Goal: Information Seeking & Learning: Learn about a topic

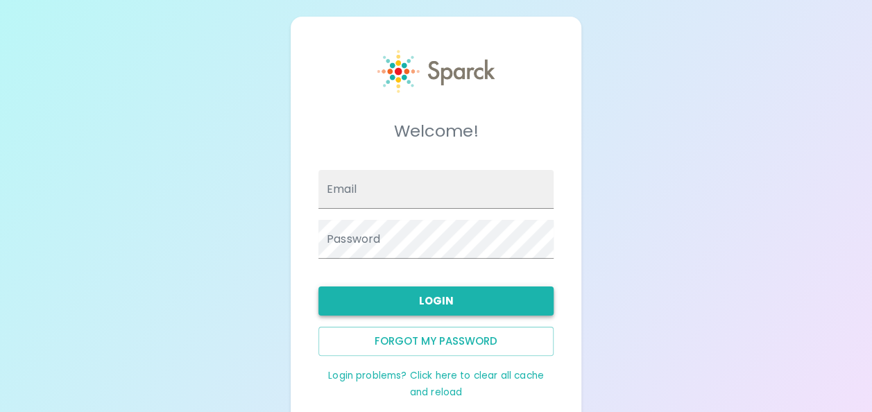
type input "[EMAIL_ADDRESS][DOMAIN_NAME]"
click at [441, 304] on button "Login" at bounding box center [435, 301] width 235 height 29
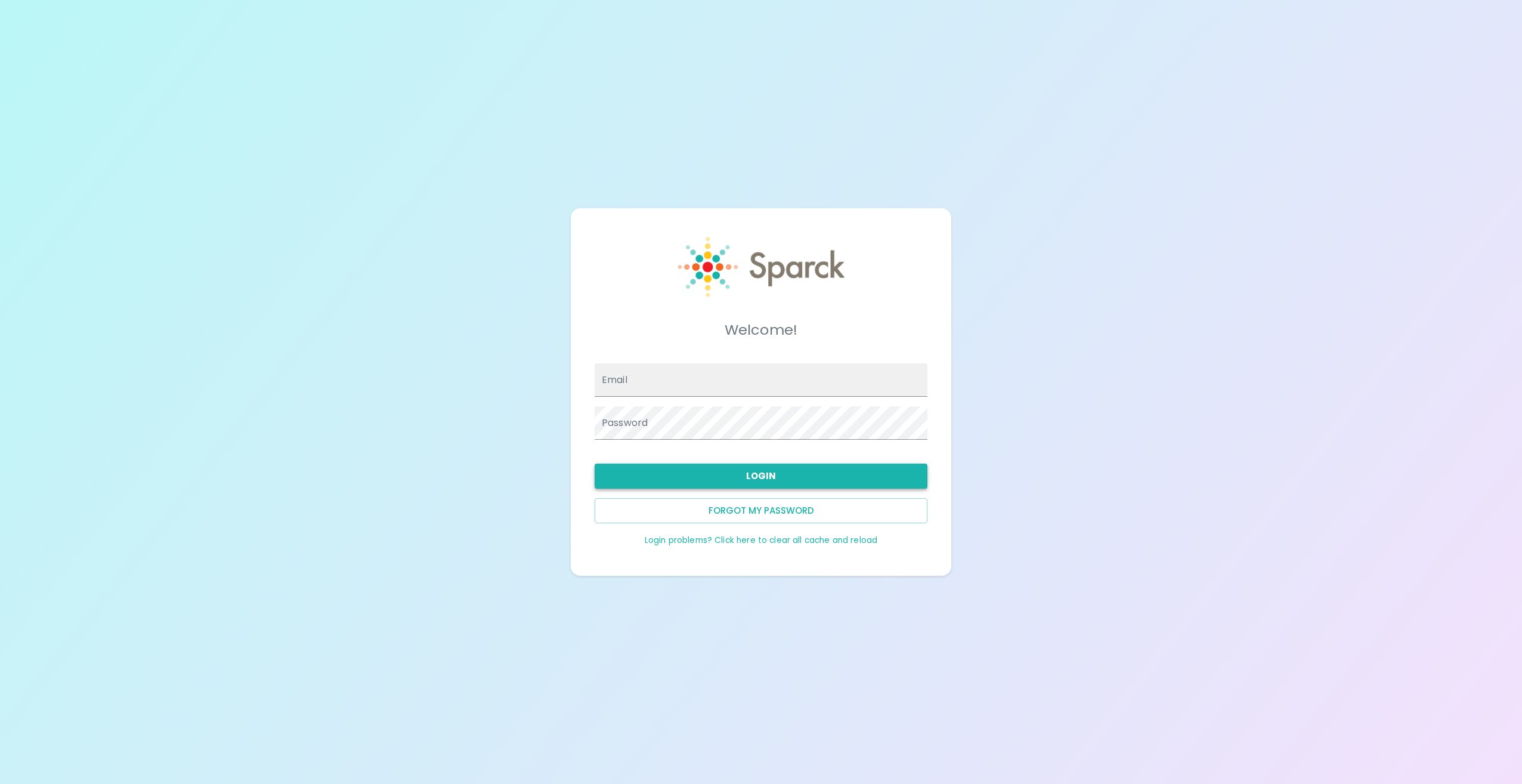
type input "[EMAIL_ADDRESS][DOMAIN_NAME]"
click at [739, 353] on button "Login" at bounding box center [761, 475] width 333 height 25
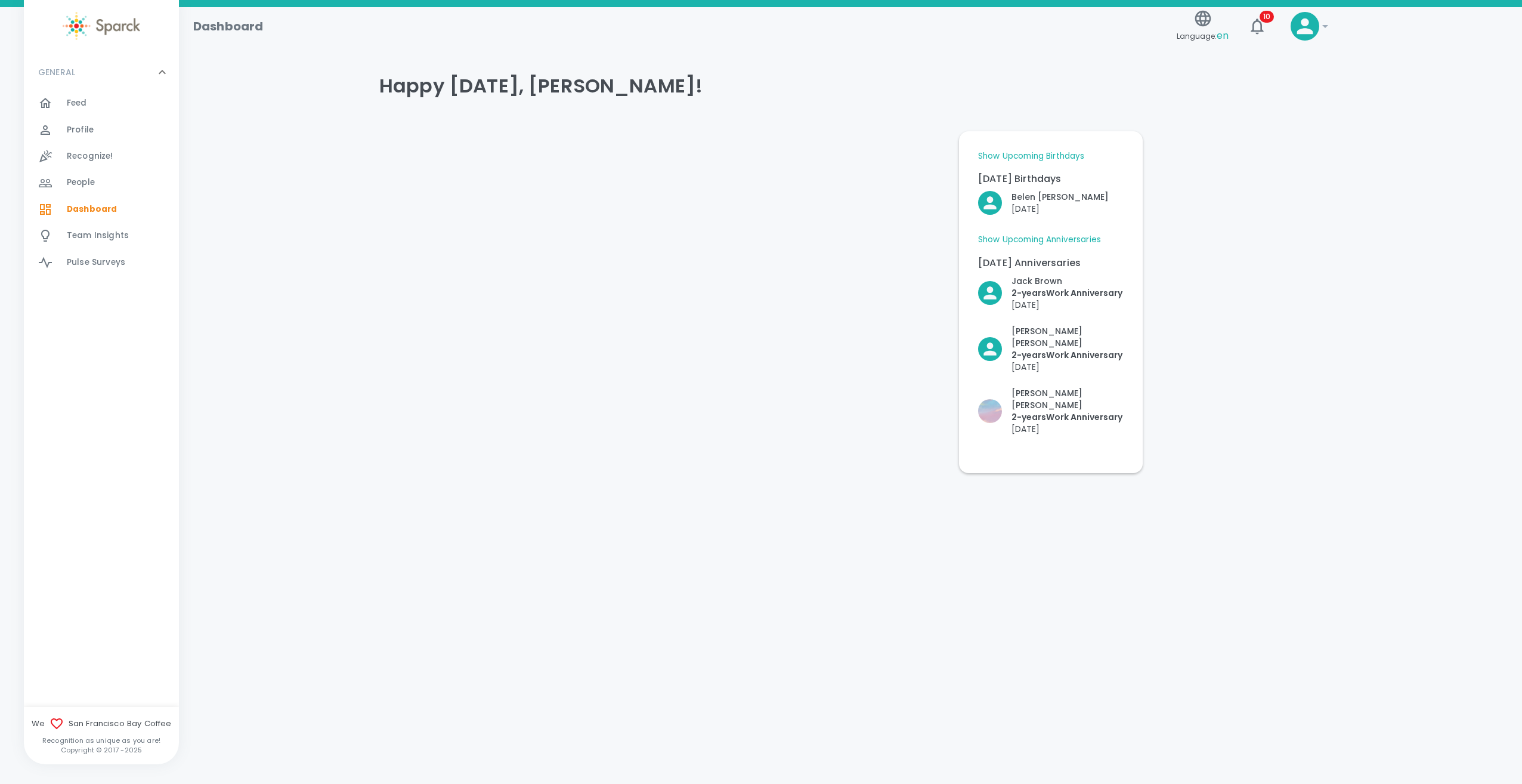
click at [749, 25] on icon at bounding box center [1325, 26] width 6 height 3
click at [86, 153] on div at bounding box center [761, 392] width 1522 height 784
click at [79, 183] on span "People" at bounding box center [81, 182] width 28 height 12
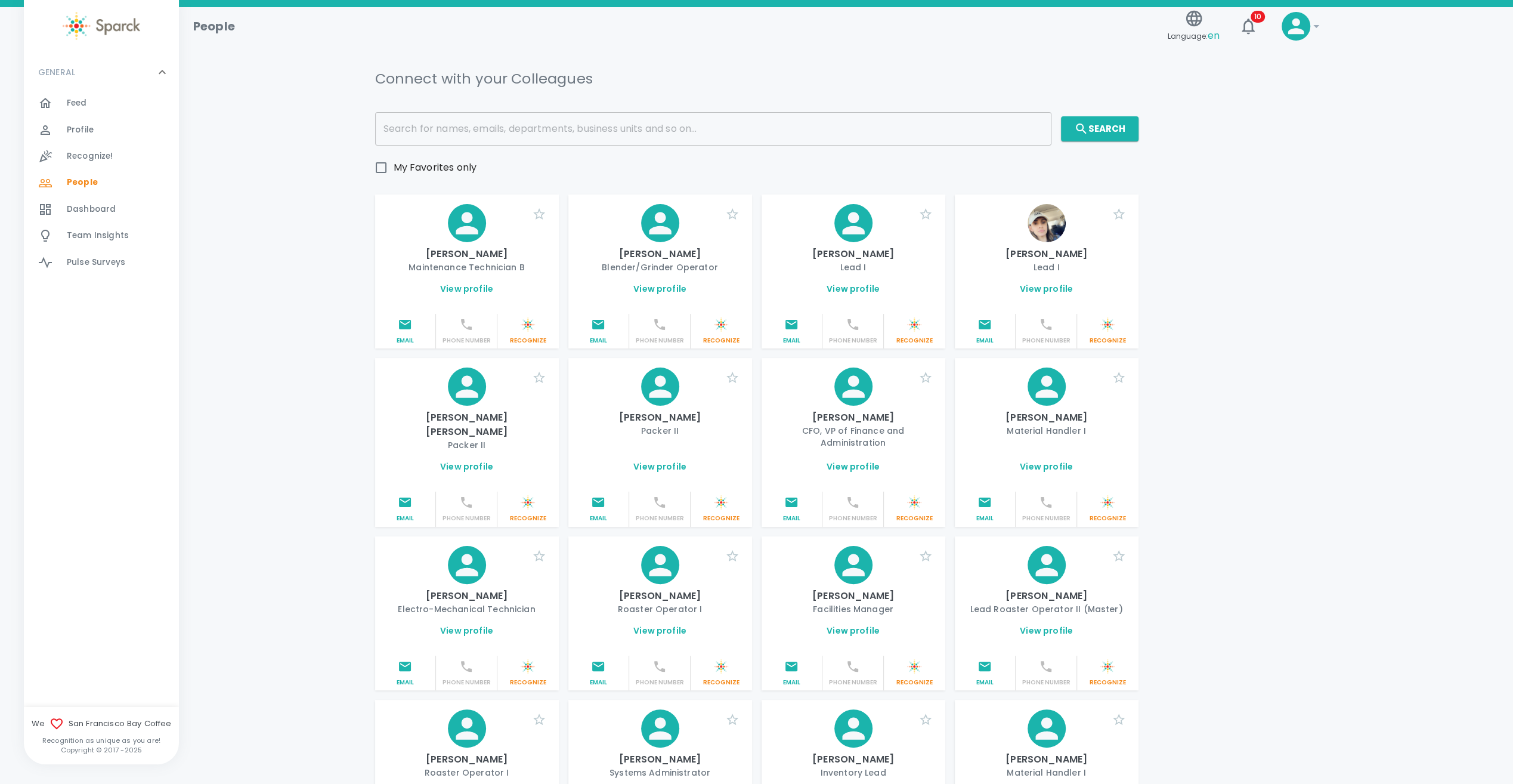
click at [540, 132] on input "text" at bounding box center [713, 128] width 677 height 34
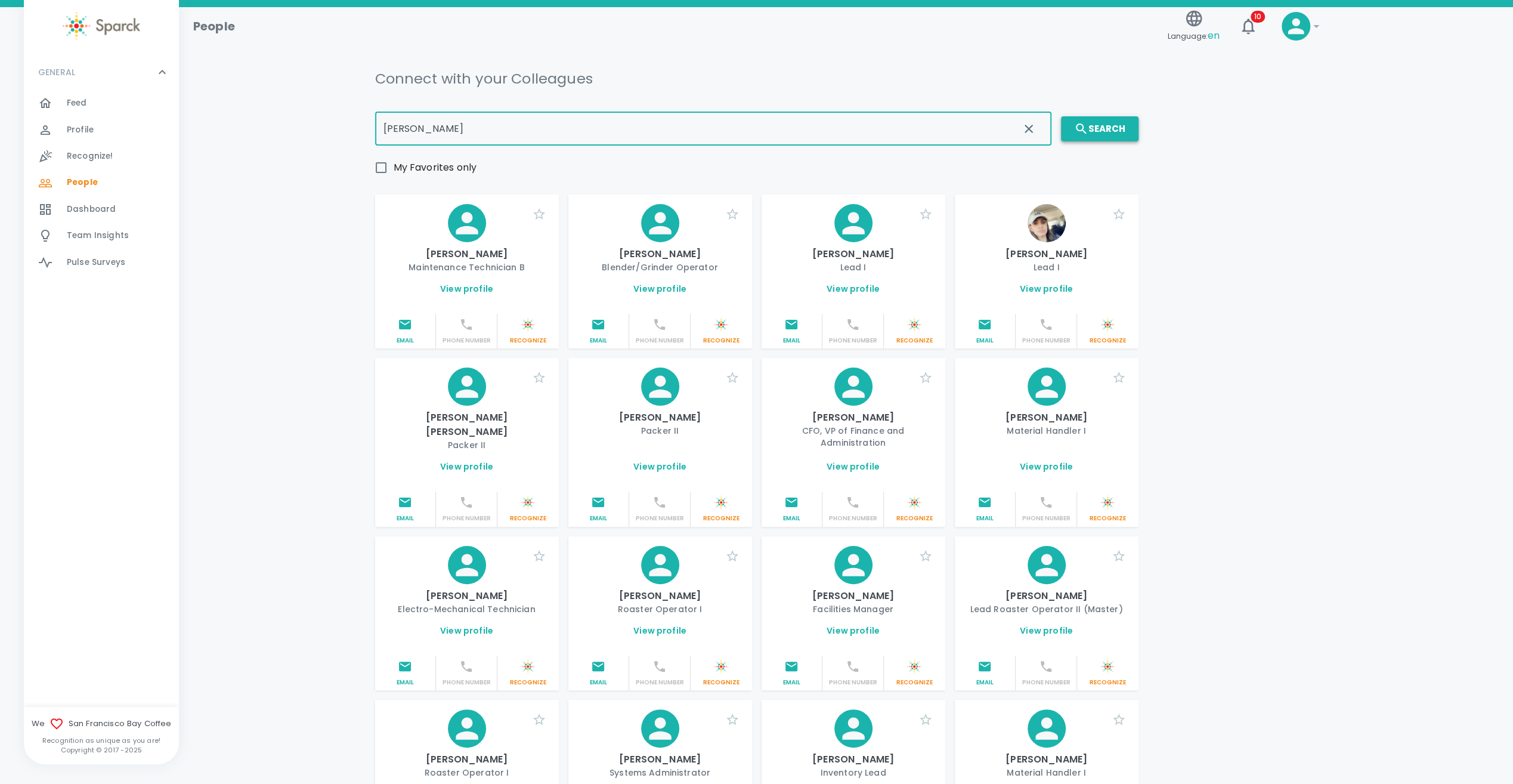
type input "[PERSON_NAME]"
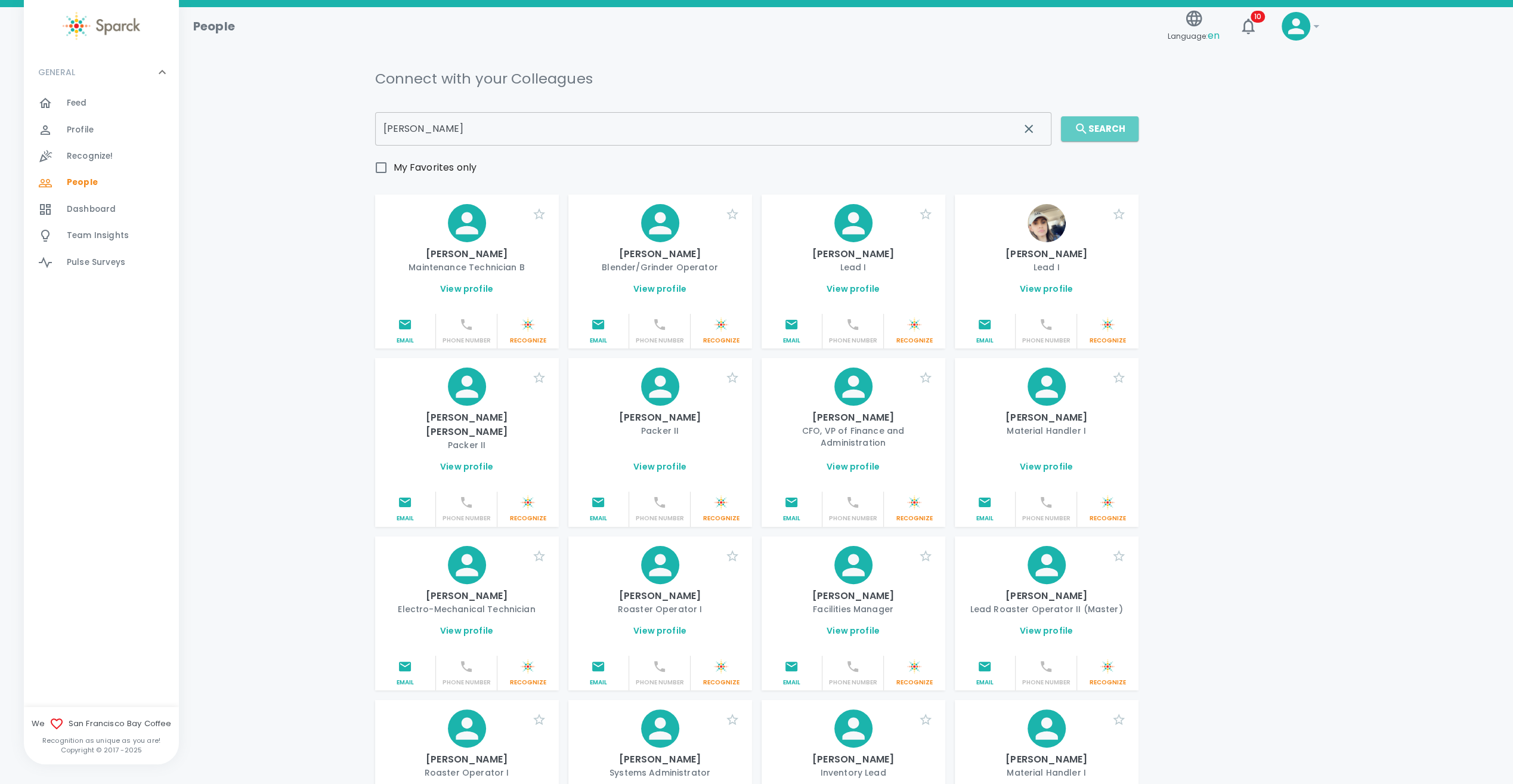
drag, startPoint x: 1121, startPoint y: 132, endPoint x: 1101, endPoint y: 147, distance: 25.0
click at [749, 131] on button "Search" at bounding box center [1100, 128] width 77 height 25
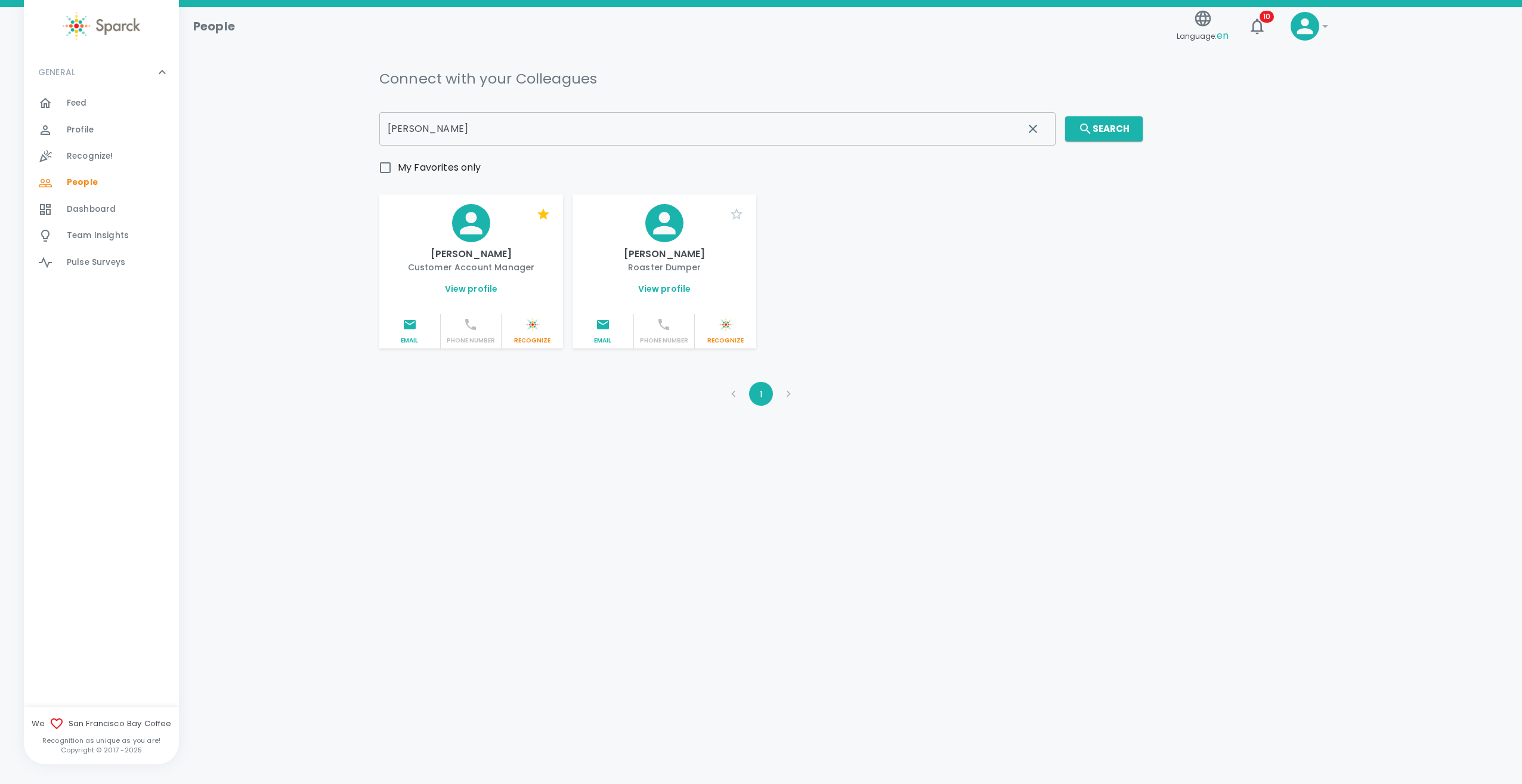
drag, startPoint x: 474, startPoint y: 292, endPoint x: 469, endPoint y: 286, distance: 7.8
click at [469, 286] on link "View profile" at bounding box center [472, 289] width 53 height 12
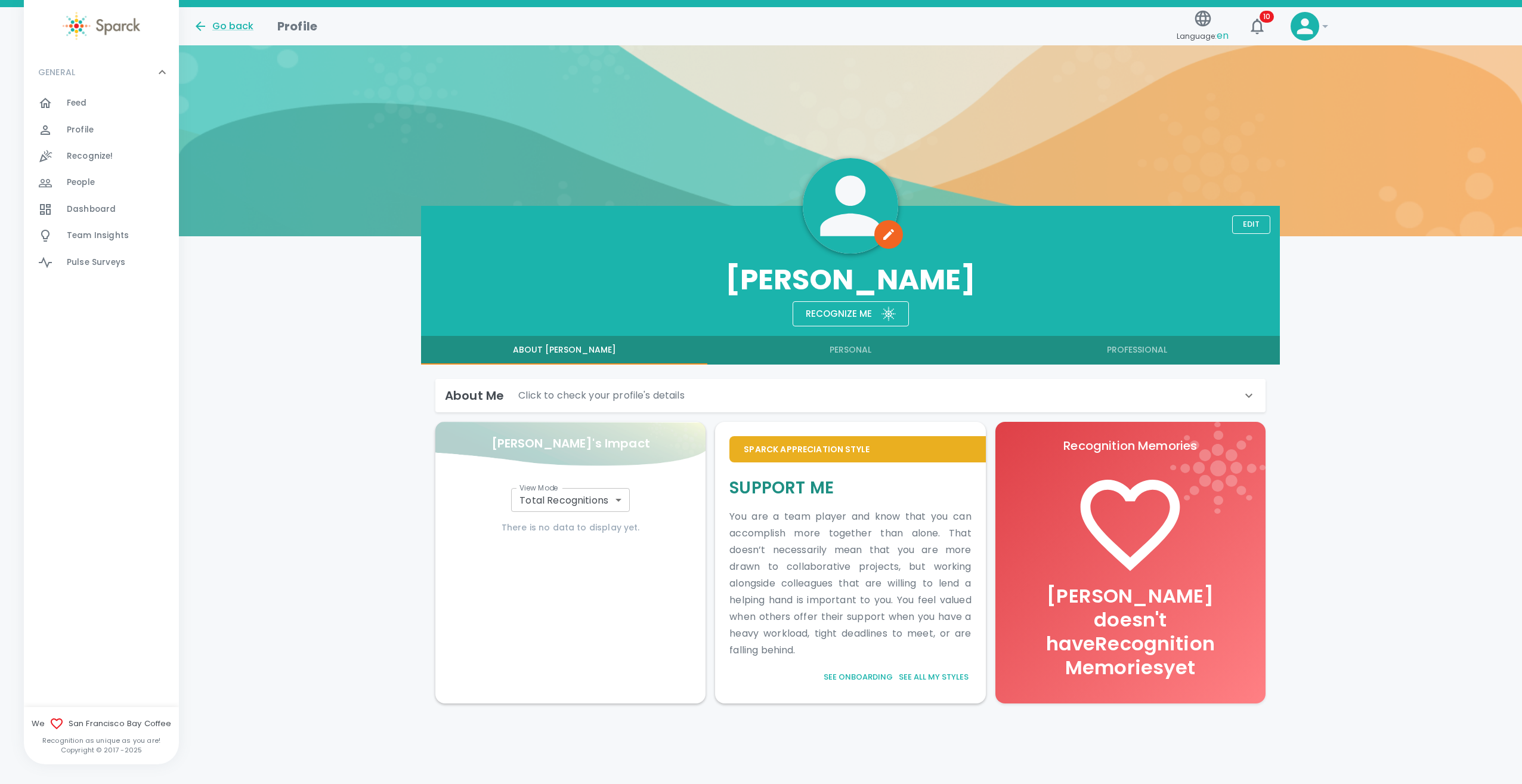
click at [749, 350] on button "Personal" at bounding box center [850, 350] width 286 height 28
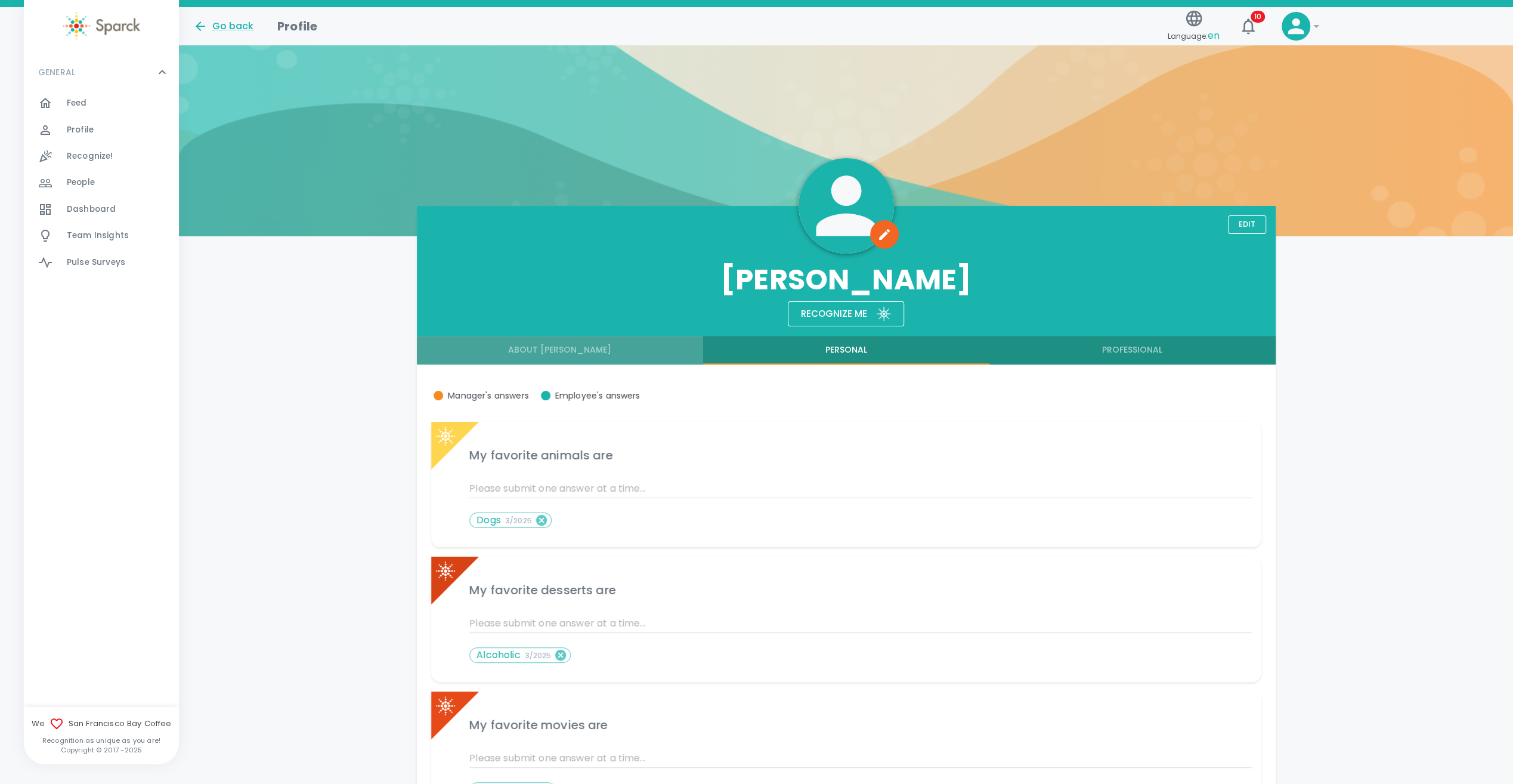
click at [567, 353] on button "About [PERSON_NAME]" at bounding box center [560, 350] width 286 height 28
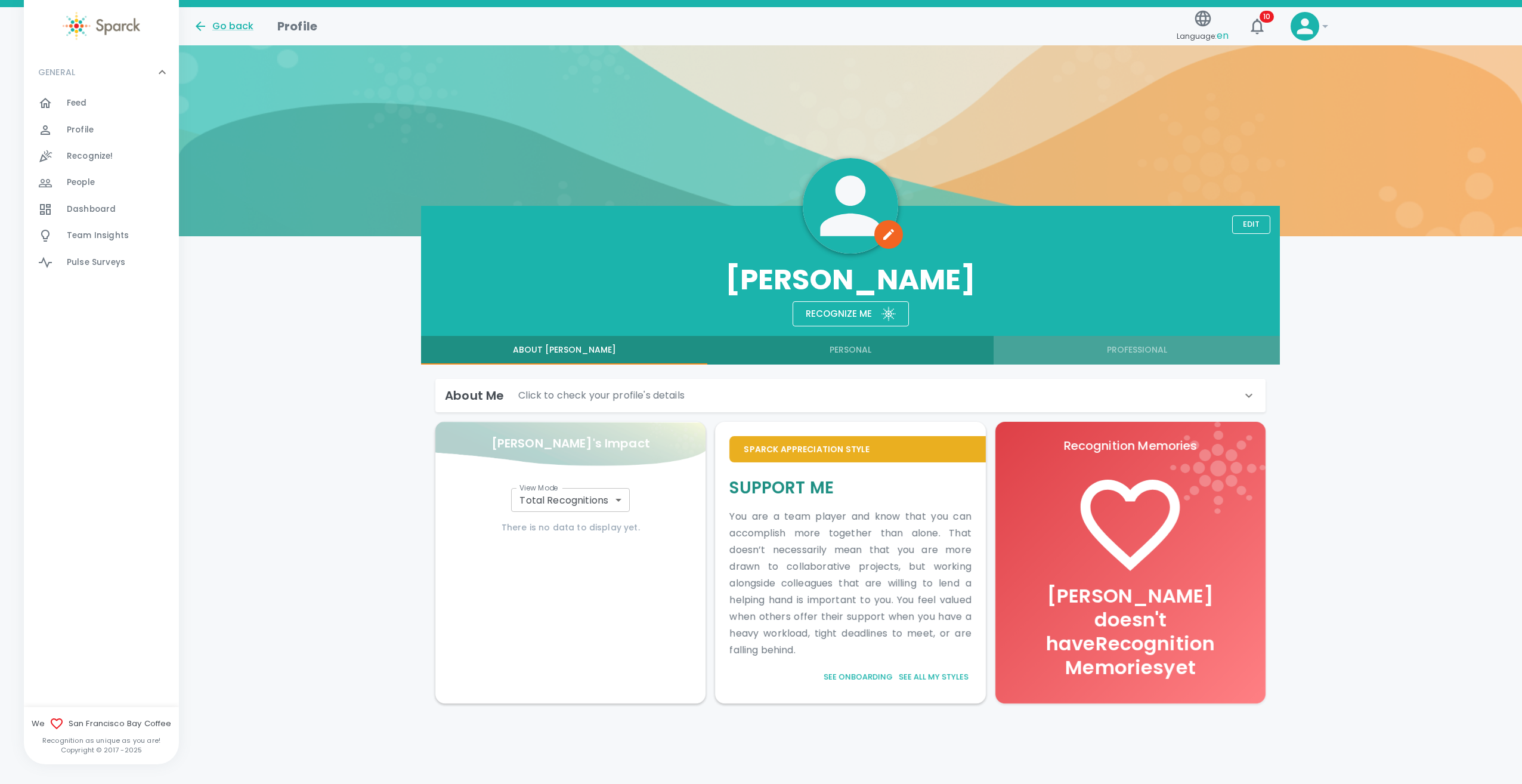
click at [749, 352] on button "Professional" at bounding box center [1137, 350] width 286 height 28
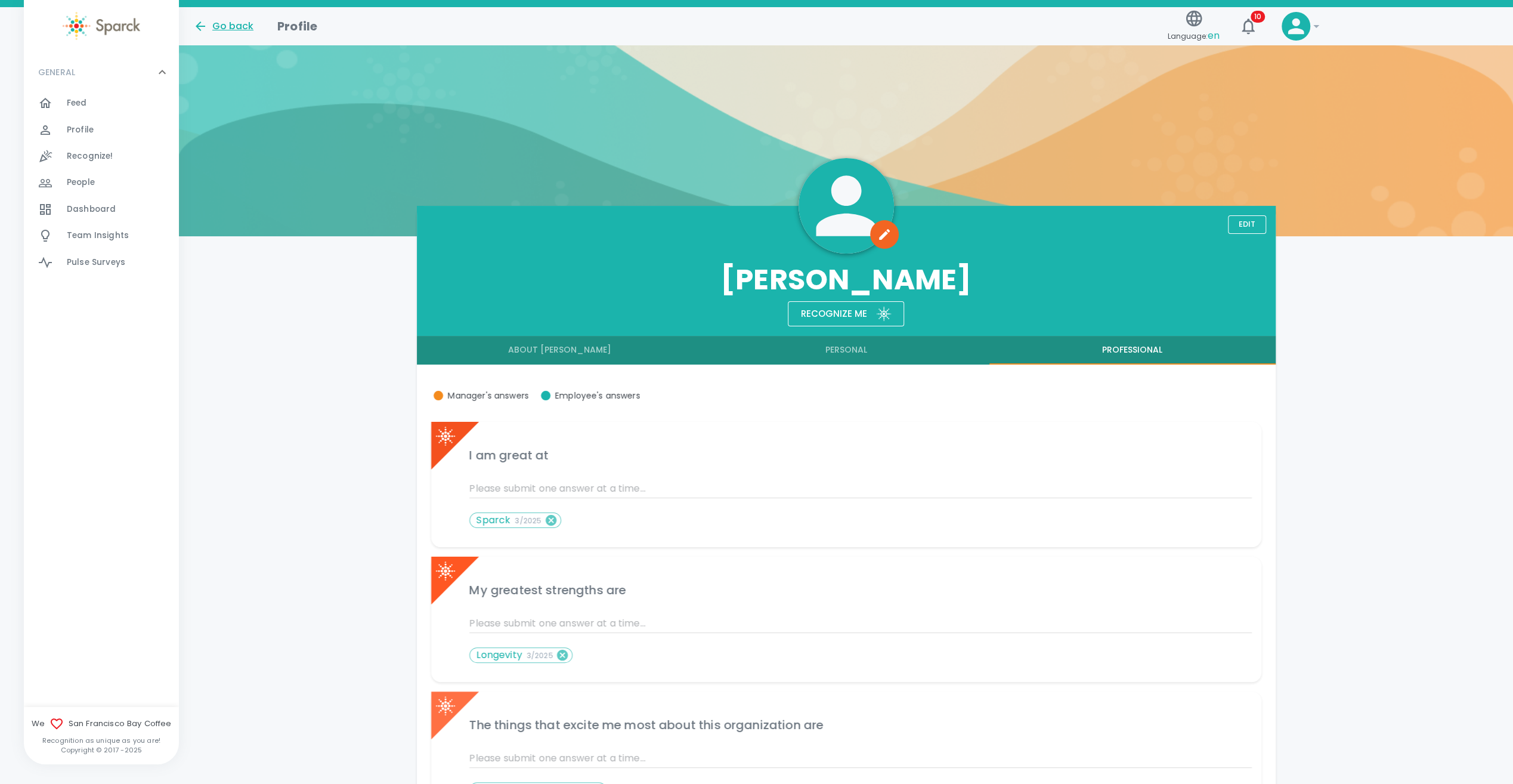
click at [221, 27] on div "Go back" at bounding box center [224, 26] width 60 height 15
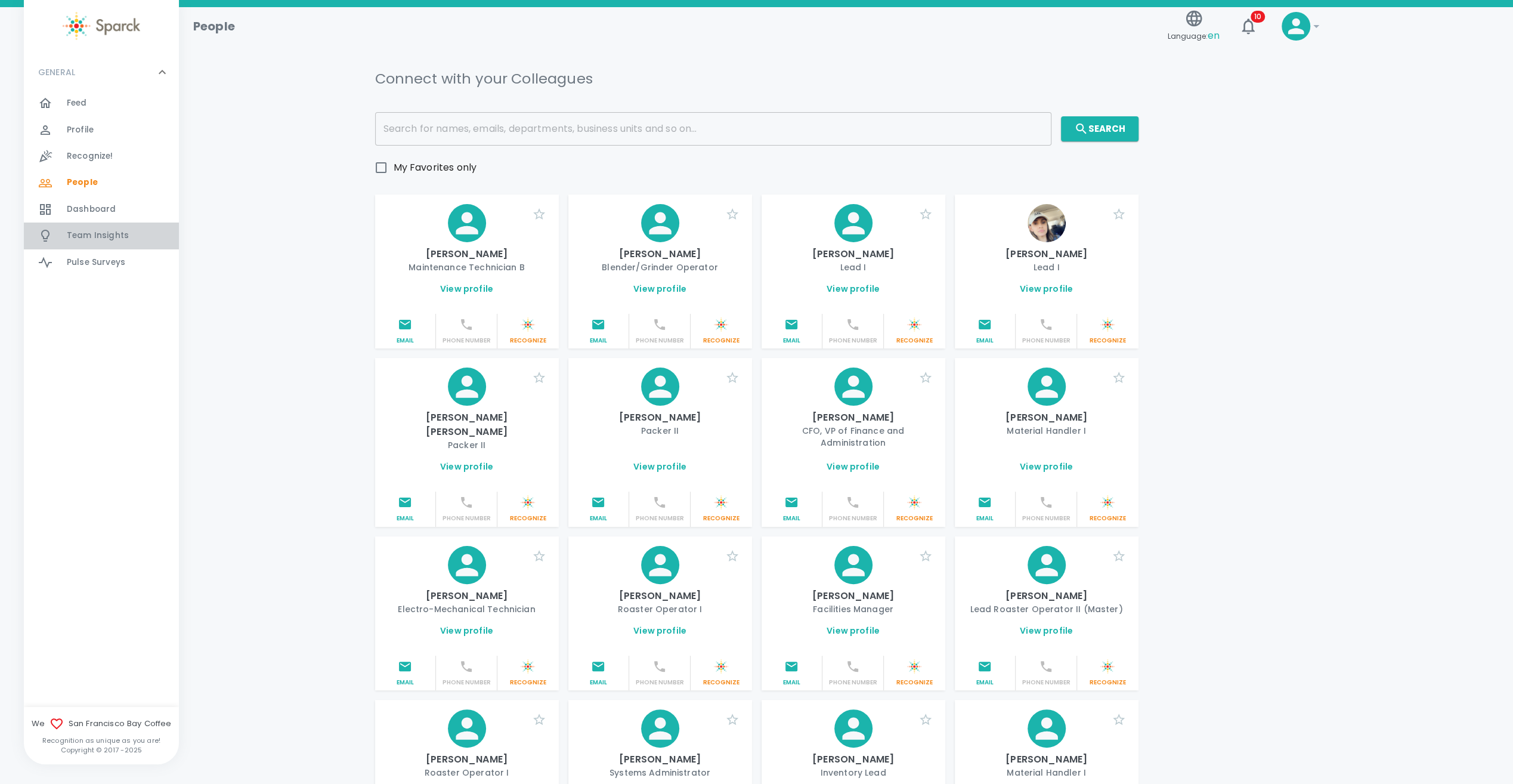
click at [89, 234] on span "Team Insights" at bounding box center [98, 236] width 62 height 12
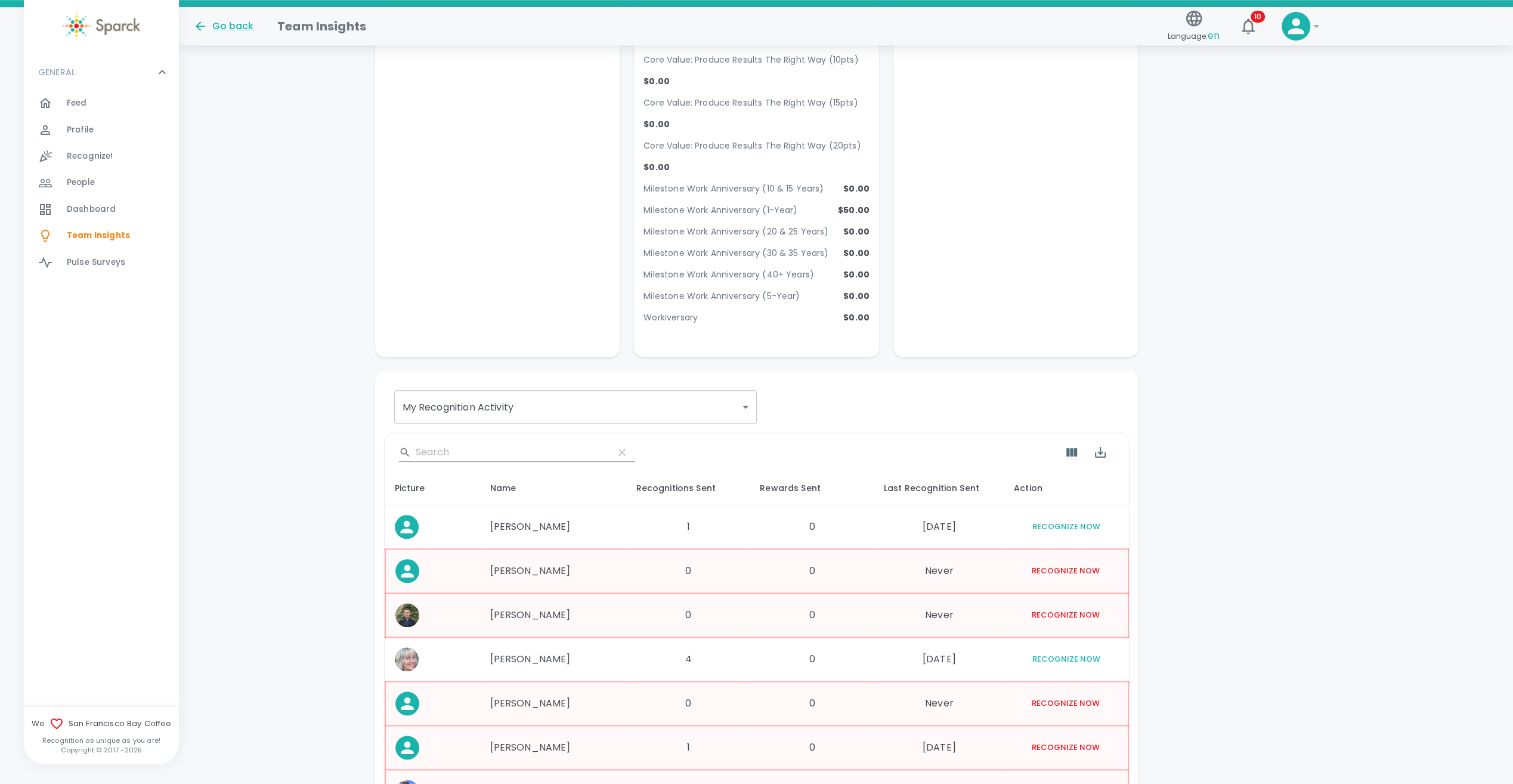
scroll to position [1014, 0]
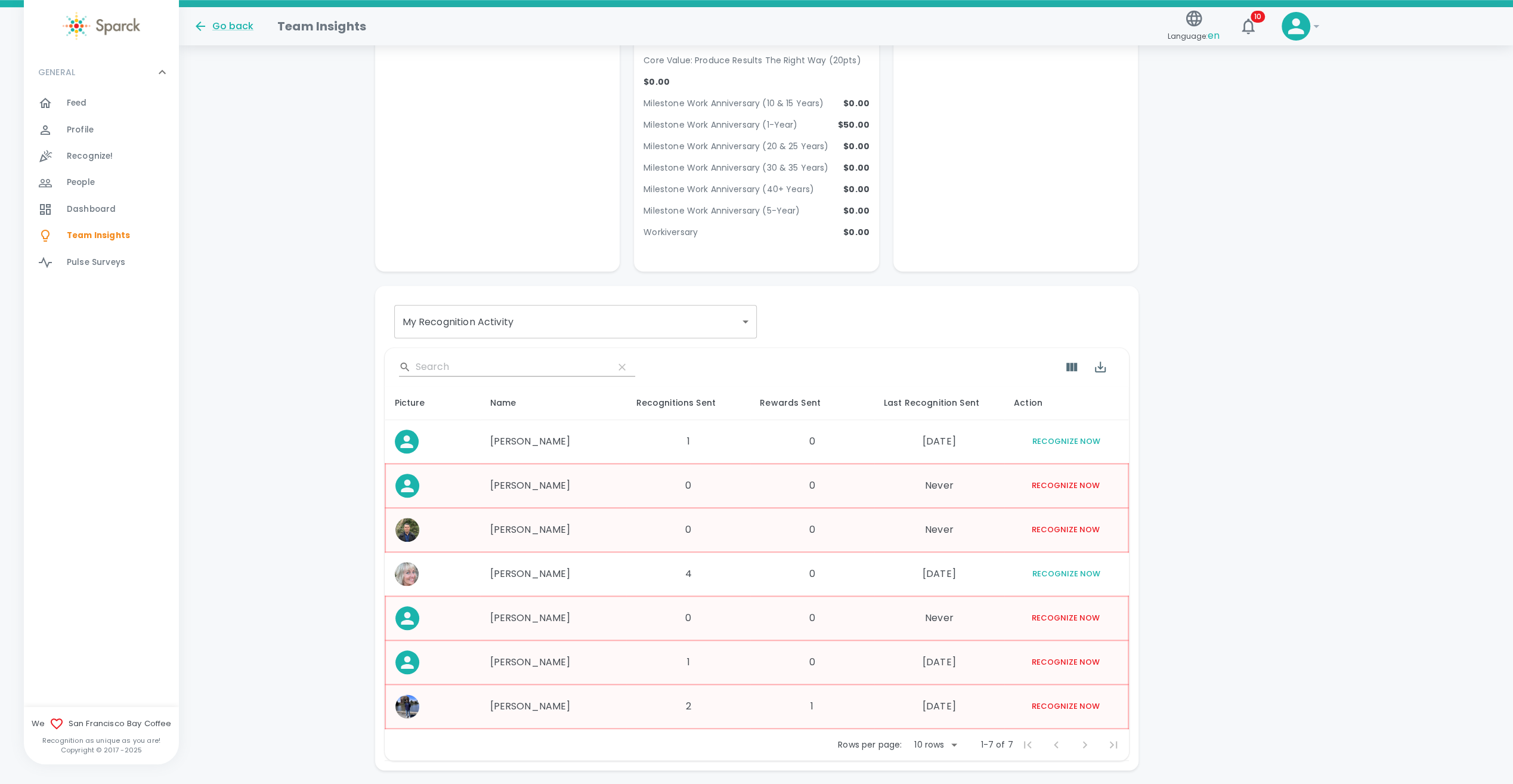
click at [749, 353] on td "Never" at bounding box center [939, 617] width 130 height 44
click at [412, 353] on icon at bounding box center [407, 618] width 19 height 19
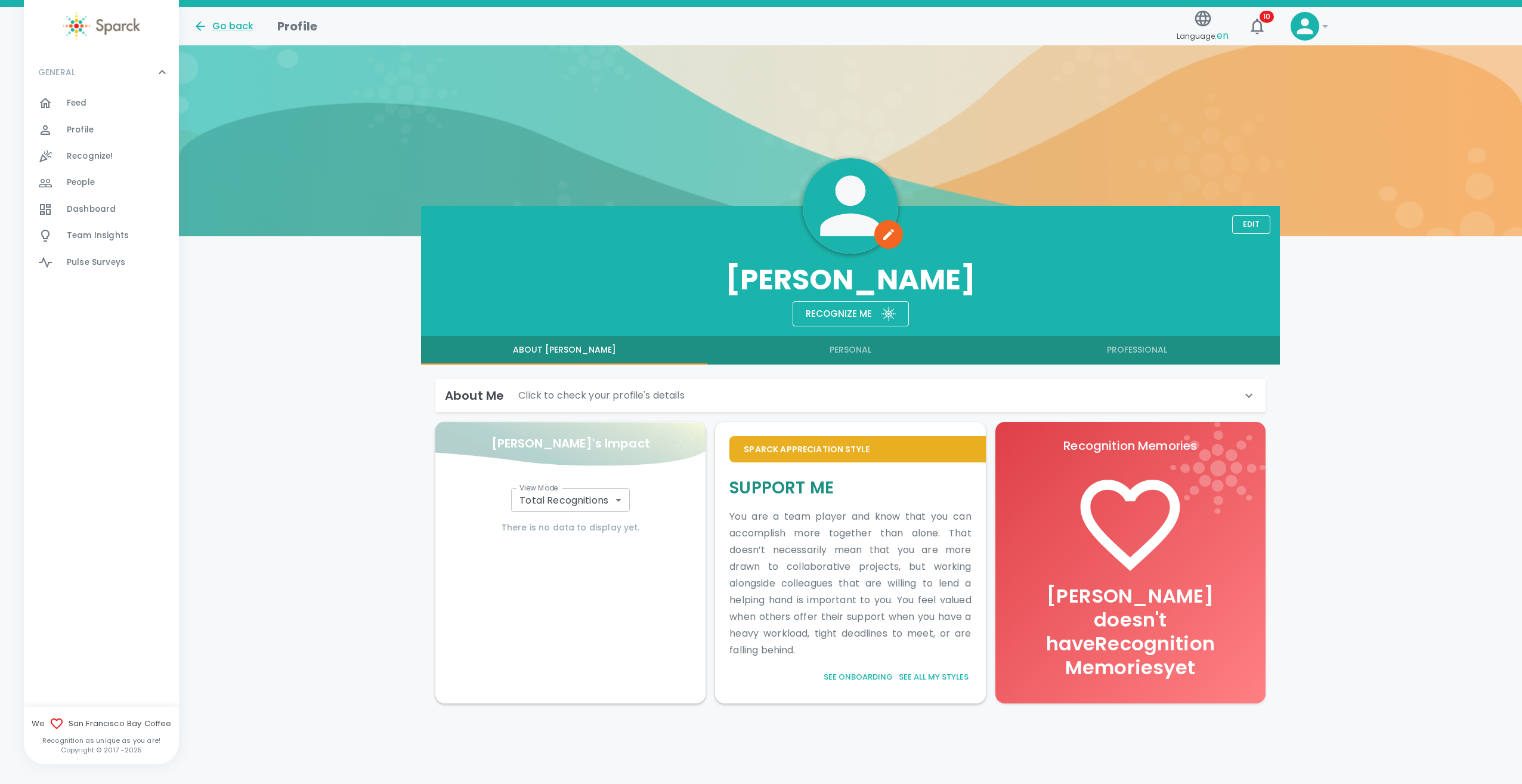
click at [749, 353] on button "Personal" at bounding box center [850, 350] width 286 height 28
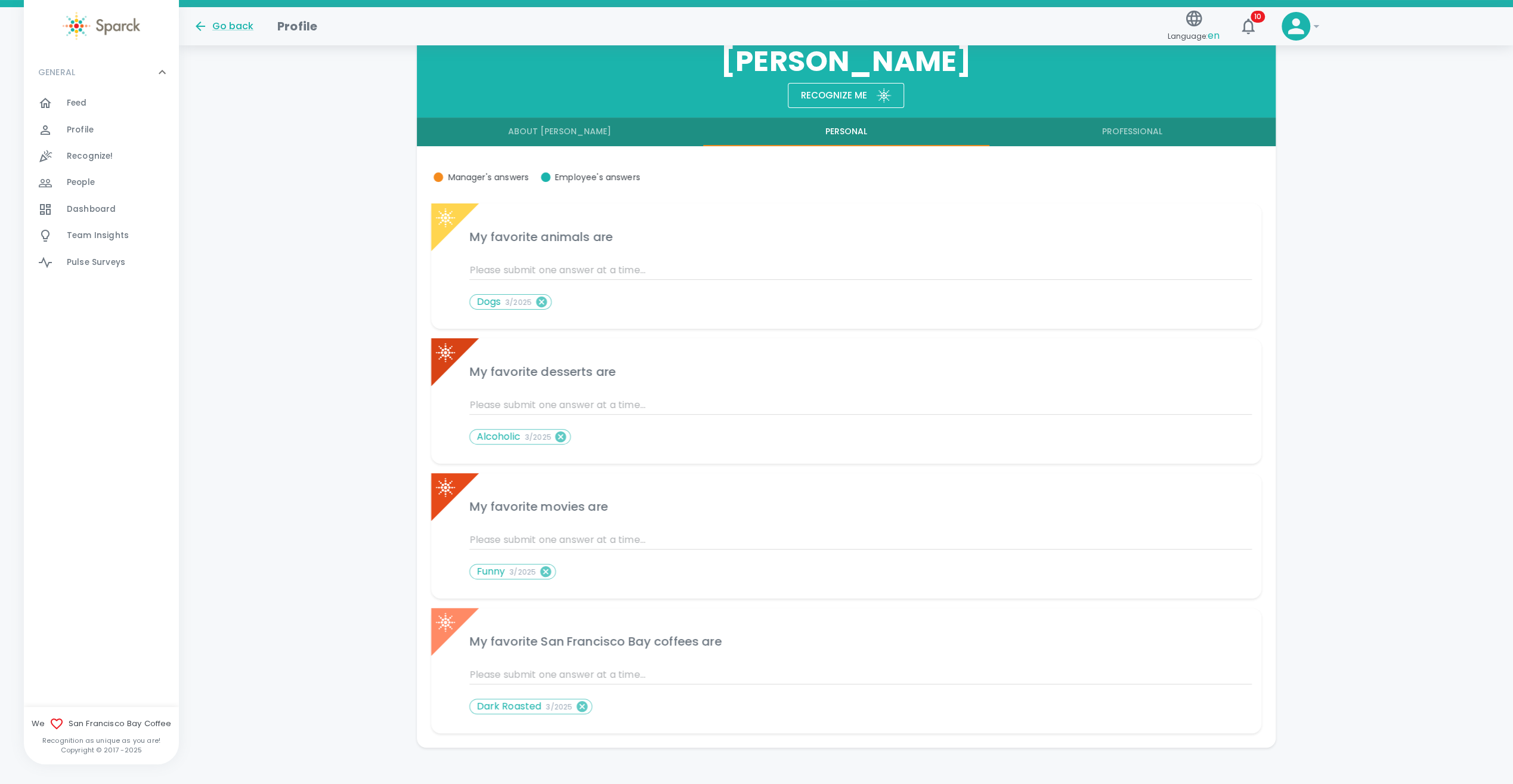
scroll to position [228, 0]
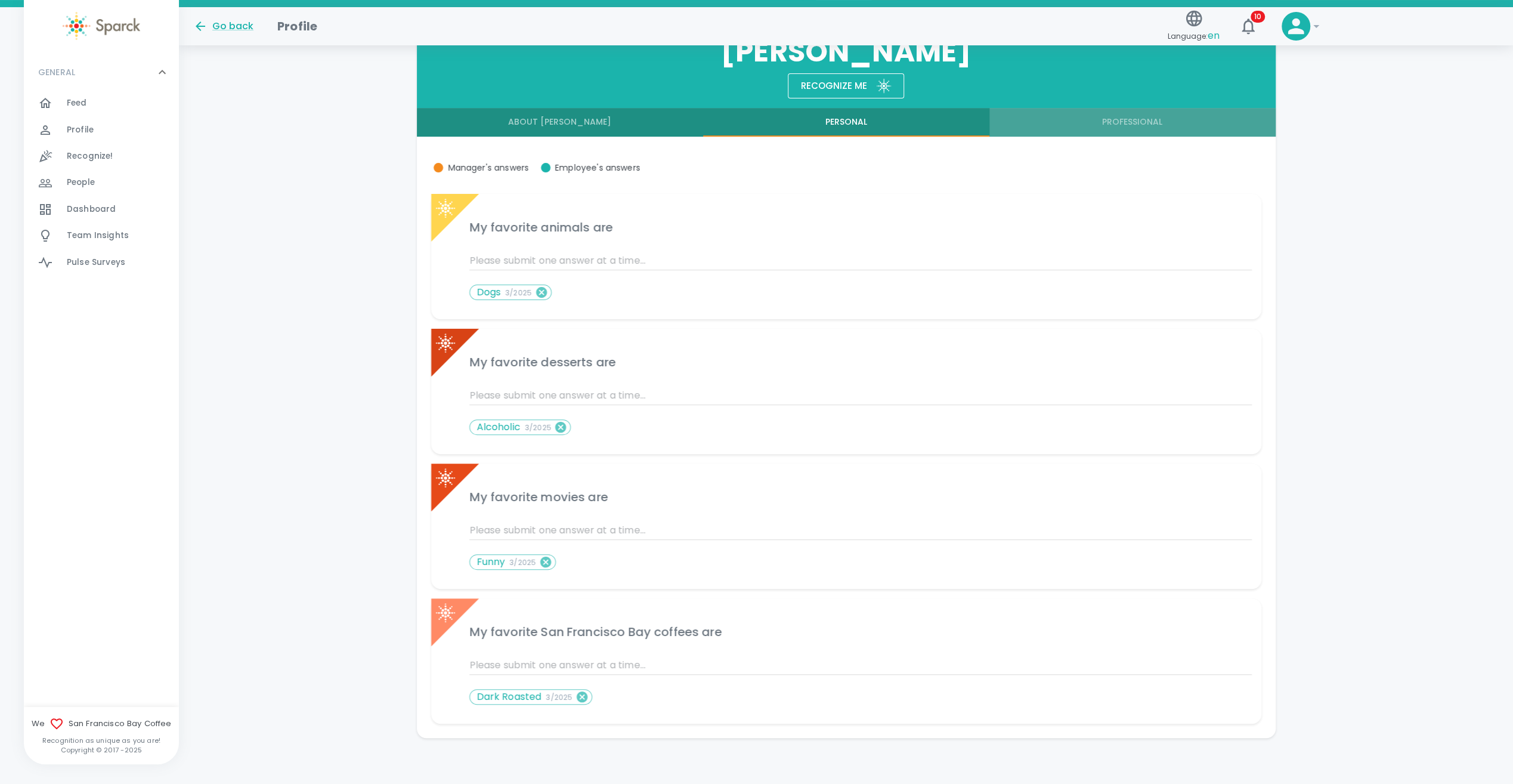
click at [749, 129] on button "Professional" at bounding box center [1132, 122] width 286 height 28
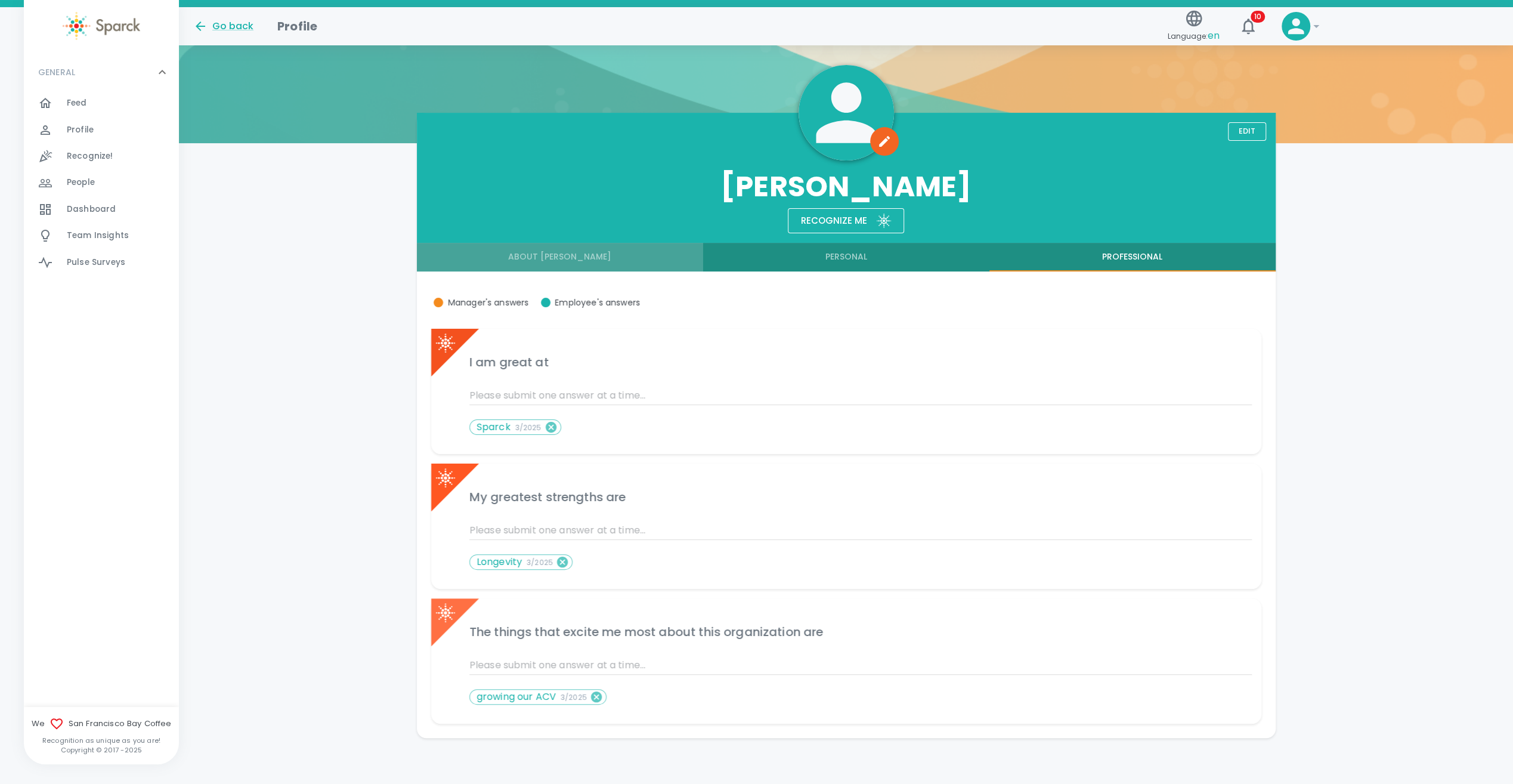
click at [536, 256] on button "About [PERSON_NAME]" at bounding box center [560, 256] width 286 height 28
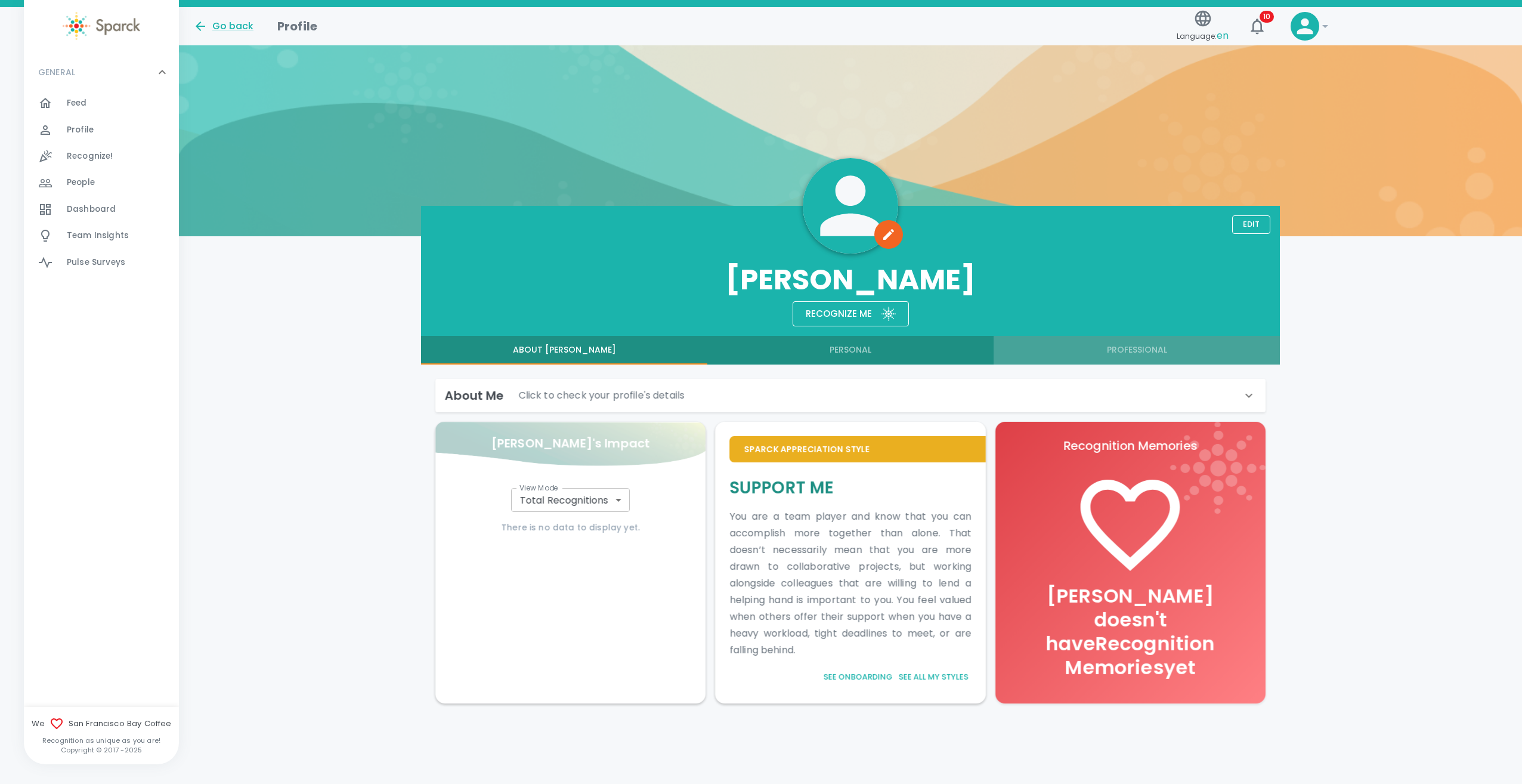
click at [749, 352] on button "Professional" at bounding box center [1137, 350] width 286 height 28
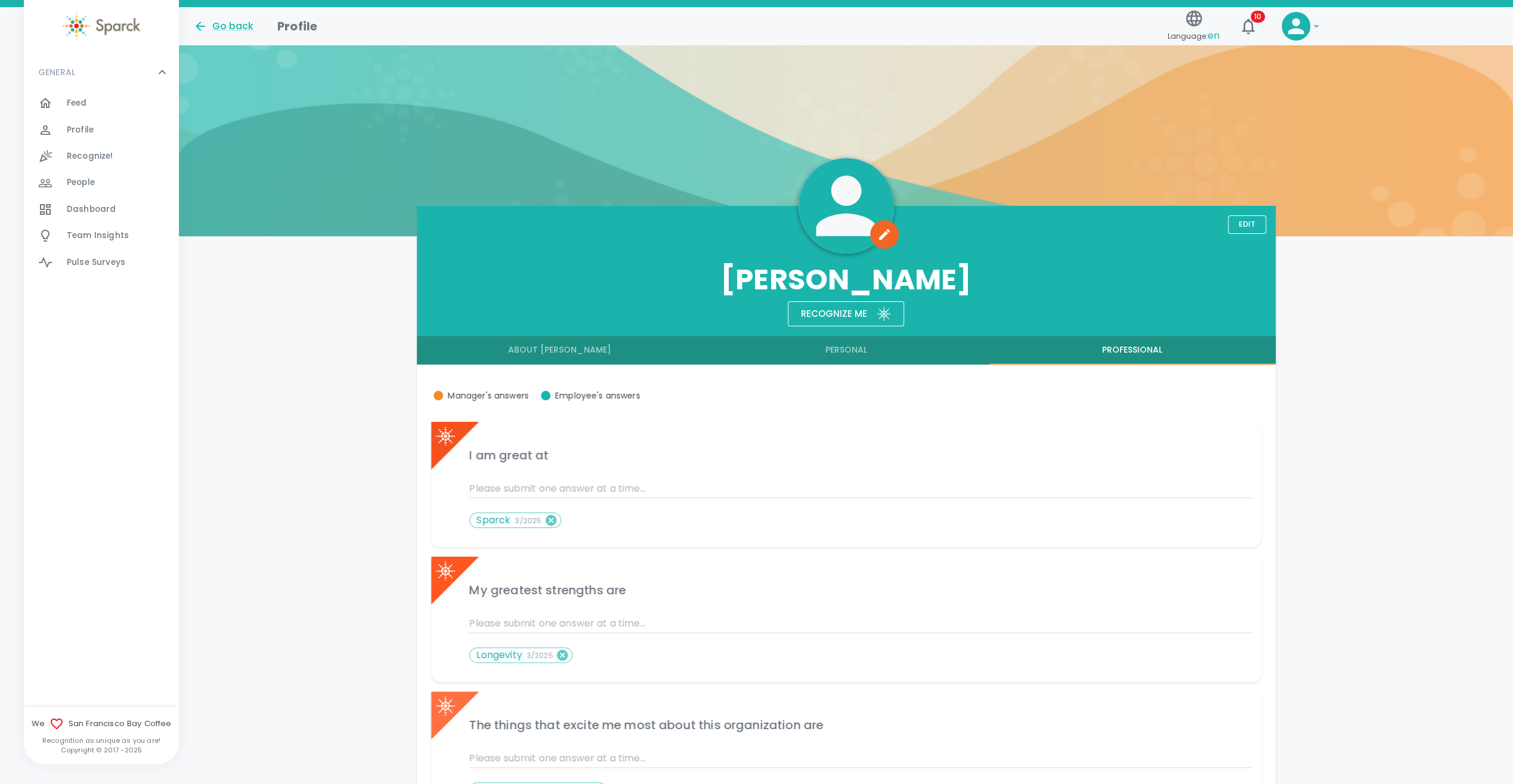
click at [749, 230] on icon at bounding box center [846, 205] width 60 height 60
click at [749, 28] on icon at bounding box center [1316, 26] width 6 height 3
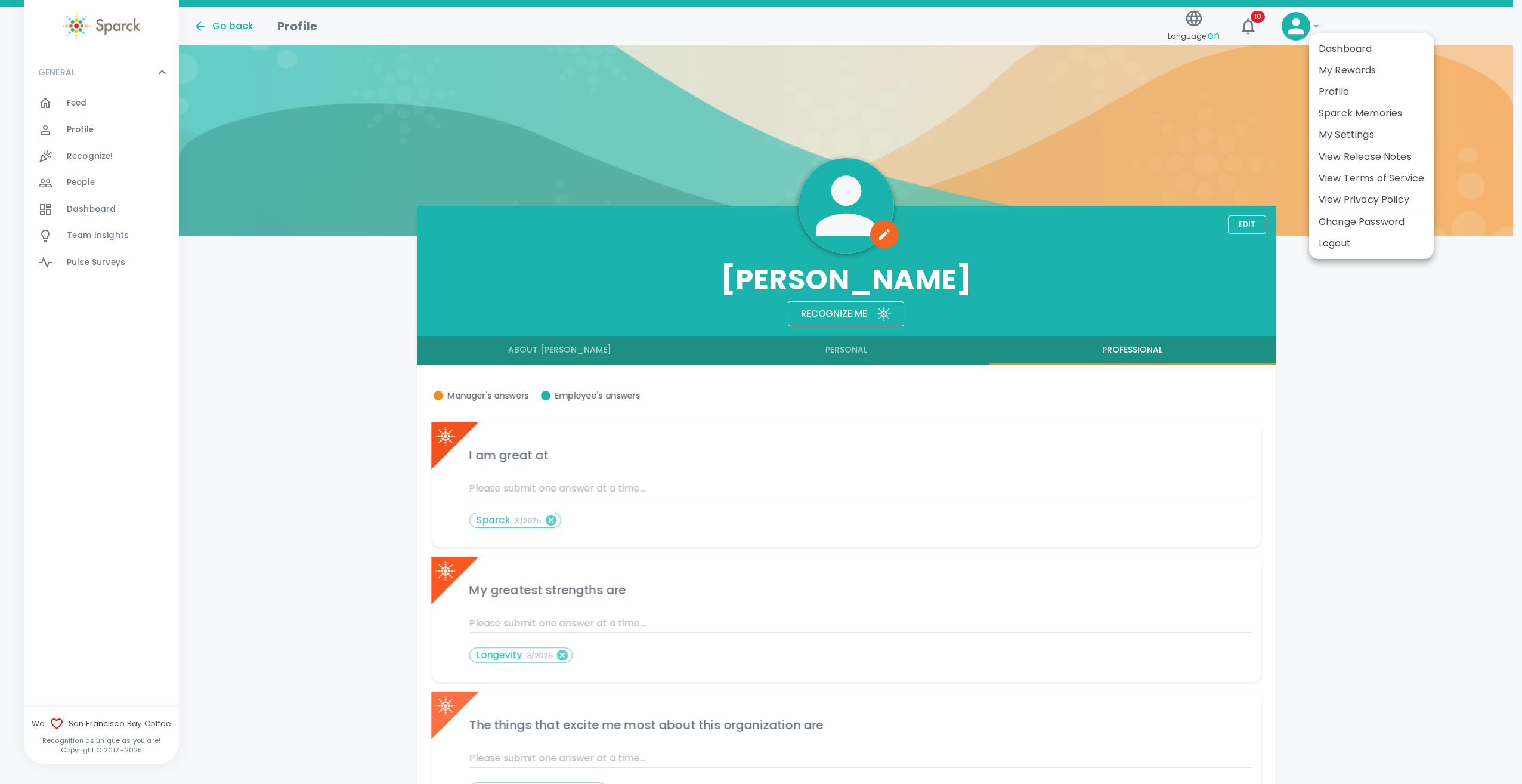
click at [749, 350] on div at bounding box center [761, 392] width 1522 height 784
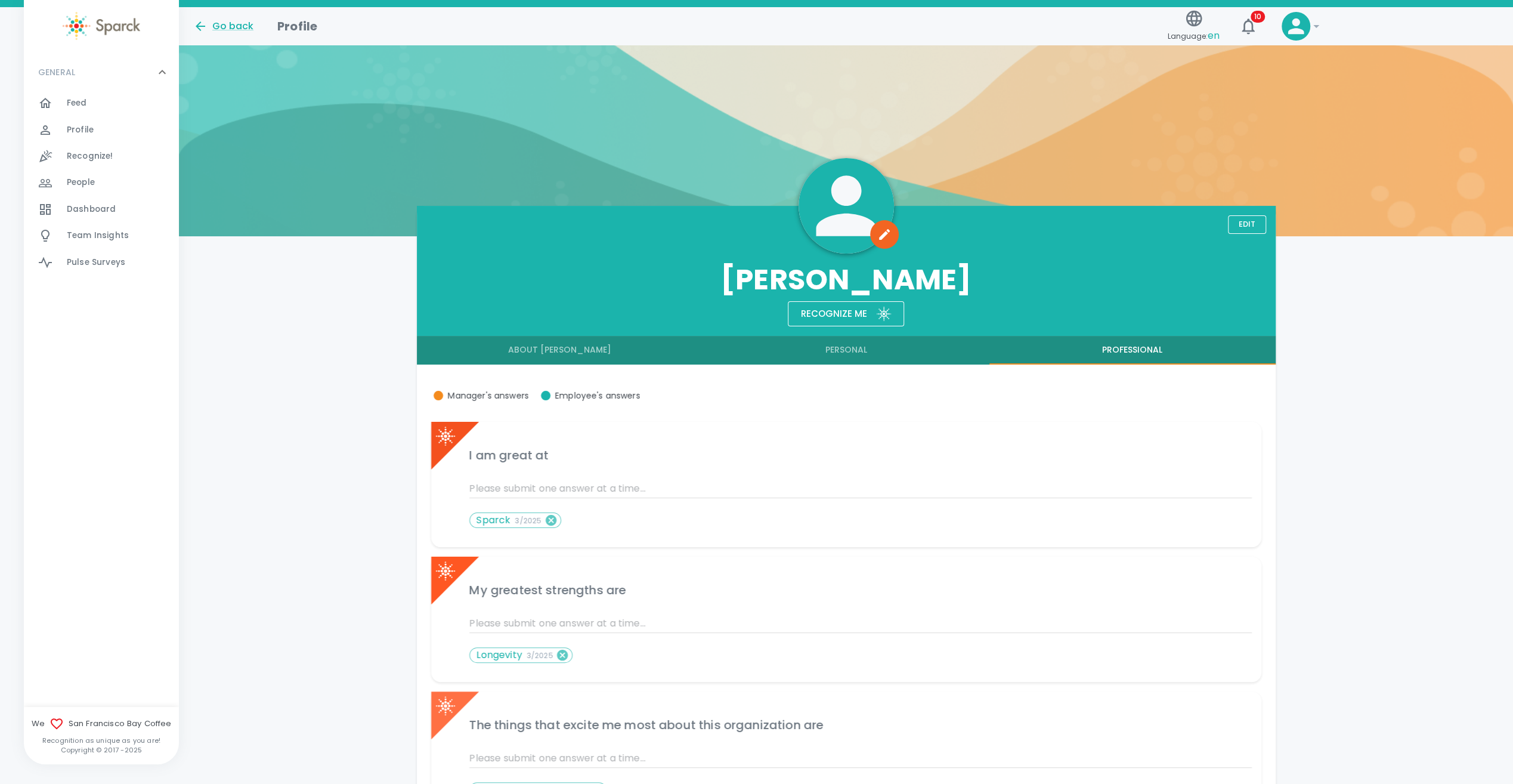
click at [749, 350] on button "Personal" at bounding box center [846, 350] width 286 height 28
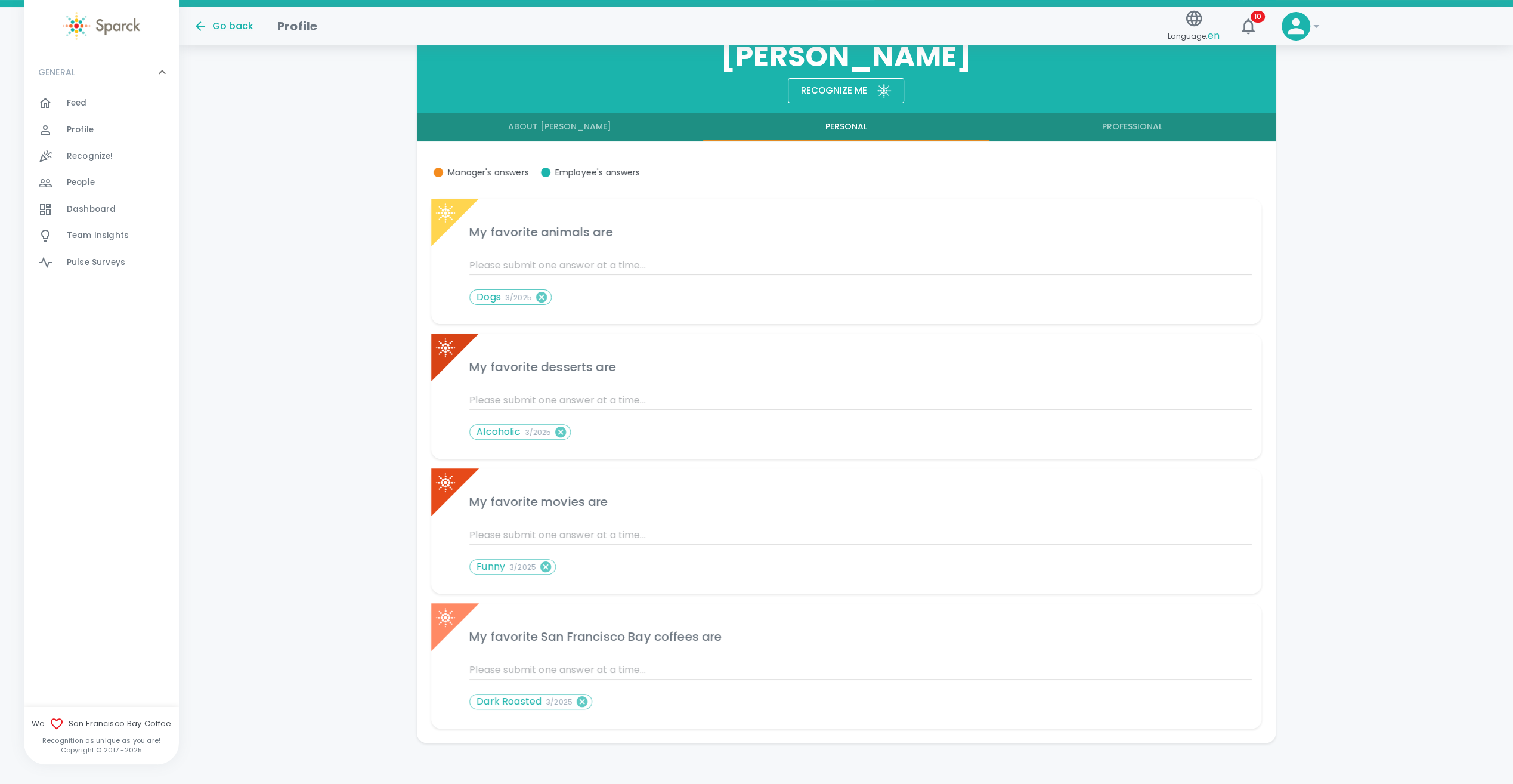
scroll to position [228, 0]
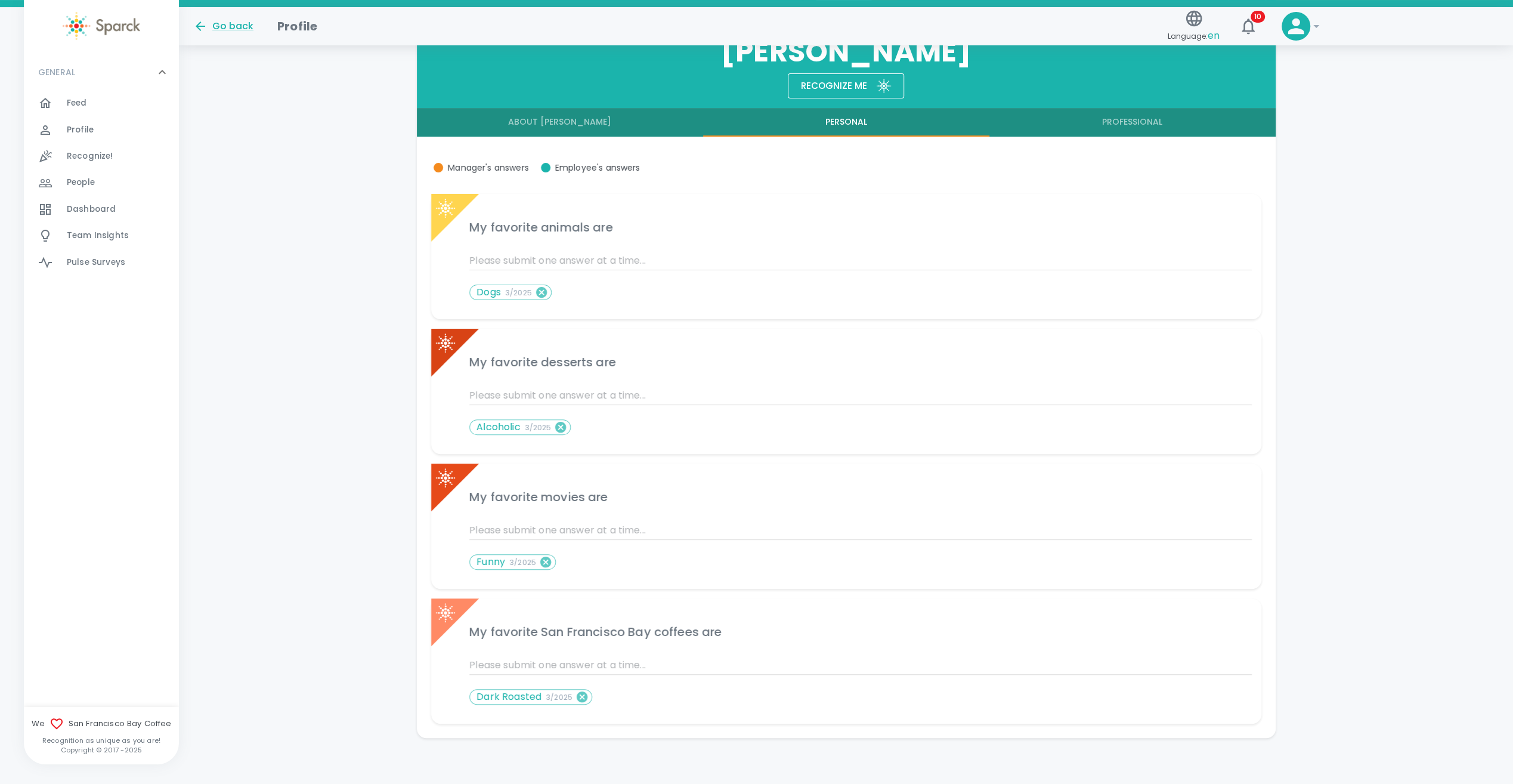
click at [749, 124] on button "Professional" at bounding box center [1132, 122] width 286 height 28
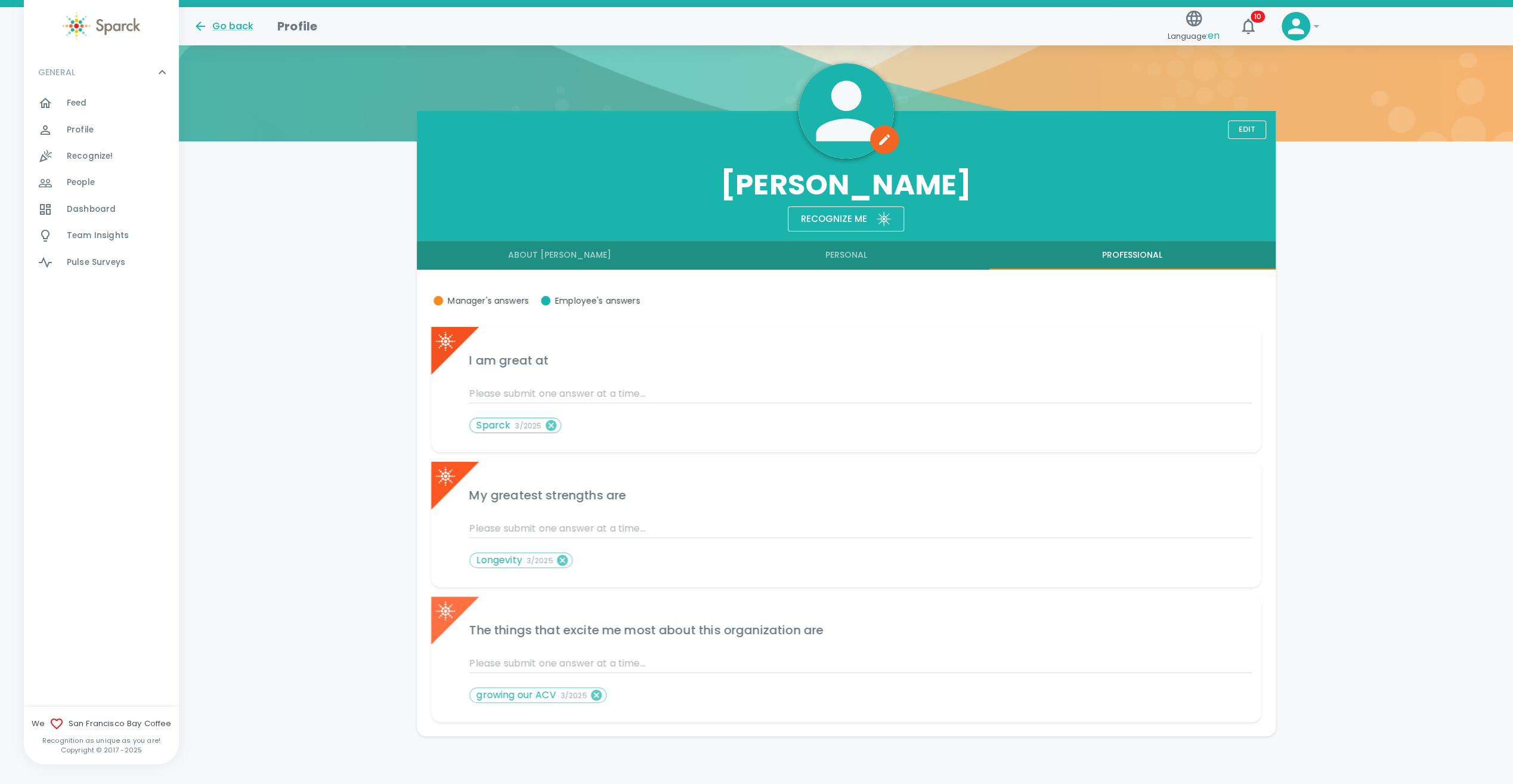
scroll to position [93, 0]
